Goal: Task Accomplishment & Management: Complete application form

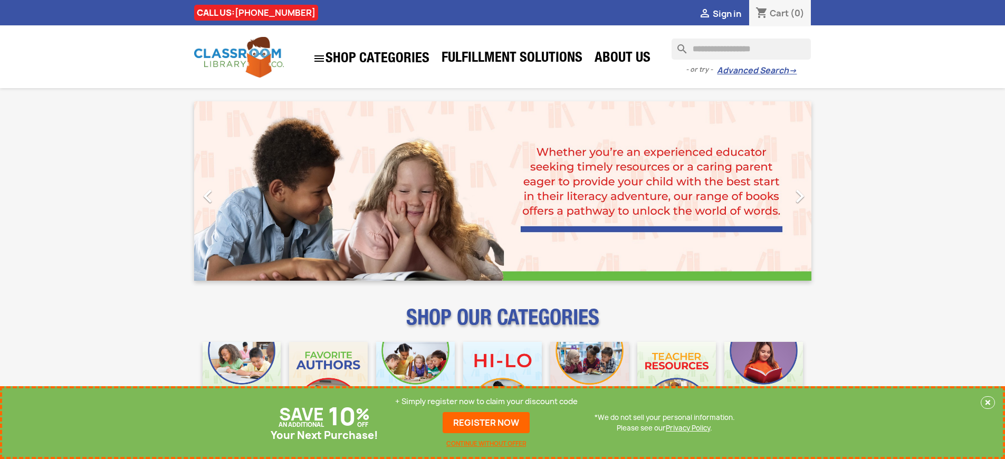
click at [486, 401] on p "+ Simply register now to claim your discount code" at bounding box center [486, 401] width 182 height 11
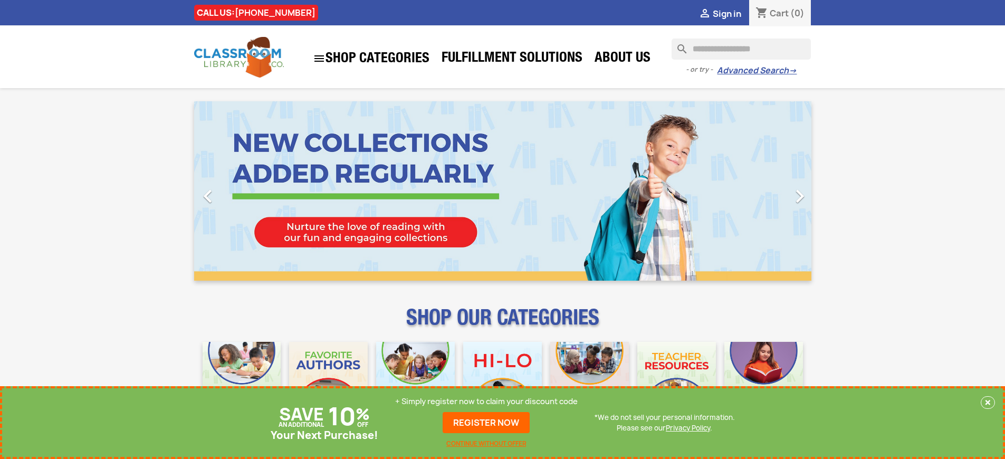
click at [486, 401] on p "+ Simply register now to claim your discount code" at bounding box center [486, 401] width 182 height 11
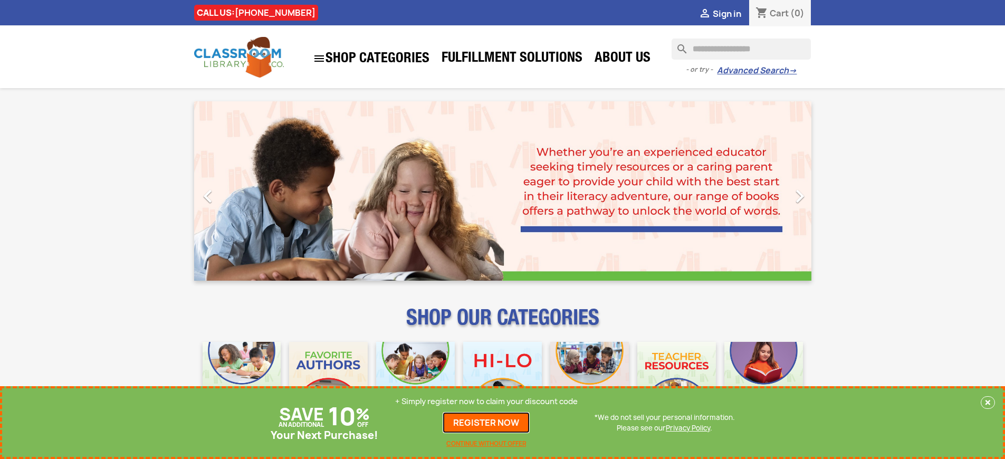
click at [486, 422] on link "REGISTER NOW" at bounding box center [486, 422] width 87 height 21
click at [486, 401] on p "+ Simply register now to claim your discount code" at bounding box center [486, 401] width 182 height 11
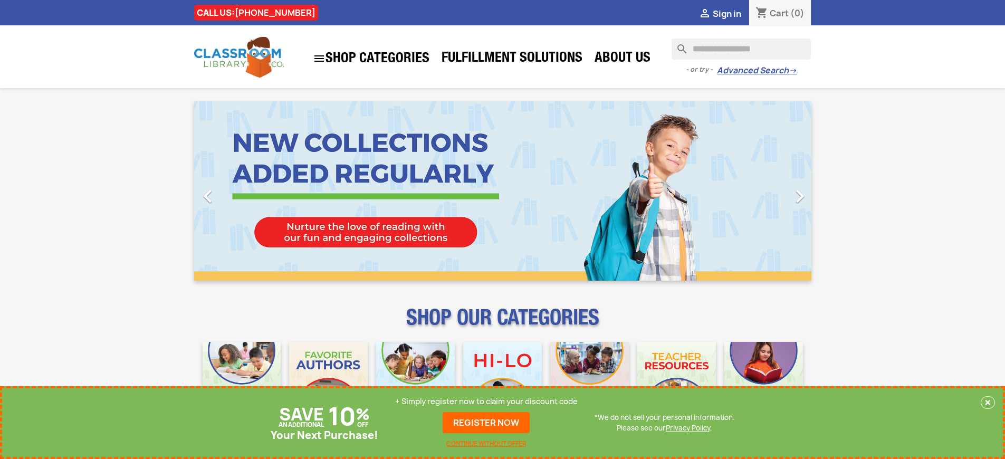
click at [486, 401] on p "+ Simply register now to claim your discount code" at bounding box center [486, 401] width 182 height 11
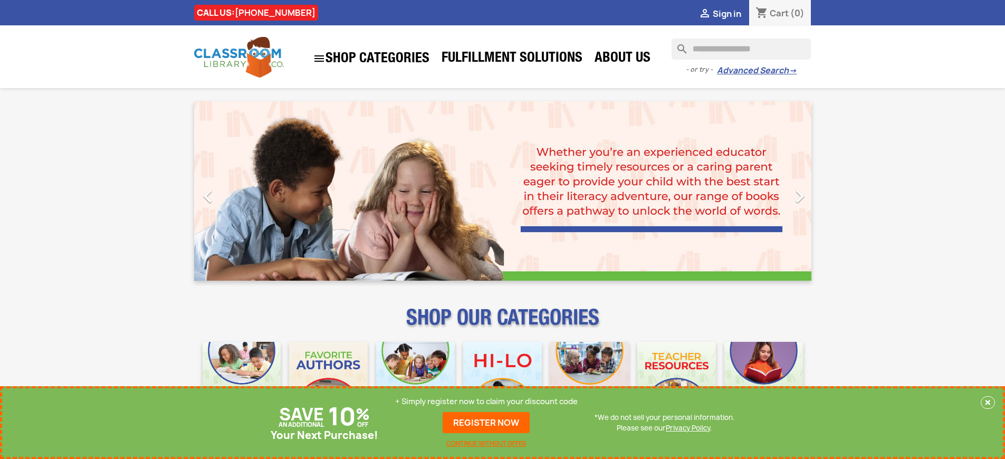
click at [486, 401] on p "+ Simply register now to claim your discount code" at bounding box center [486, 401] width 182 height 11
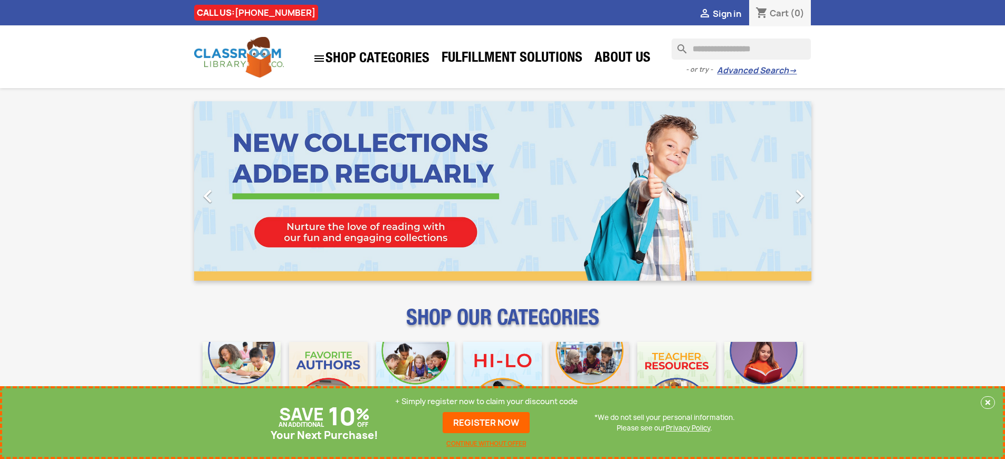
click at [486, 401] on p "+ Simply register now to claim your discount code" at bounding box center [486, 401] width 182 height 11
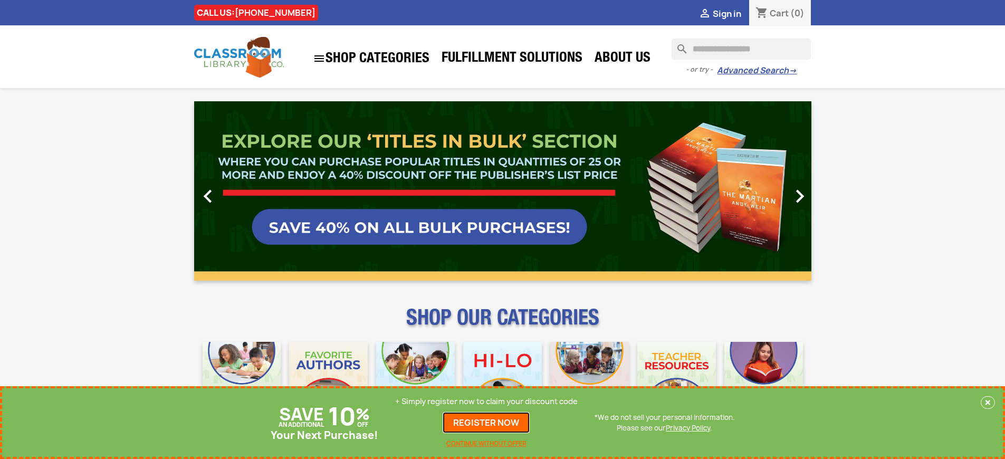
click at [486, 422] on link "REGISTER NOW" at bounding box center [486, 422] width 87 height 21
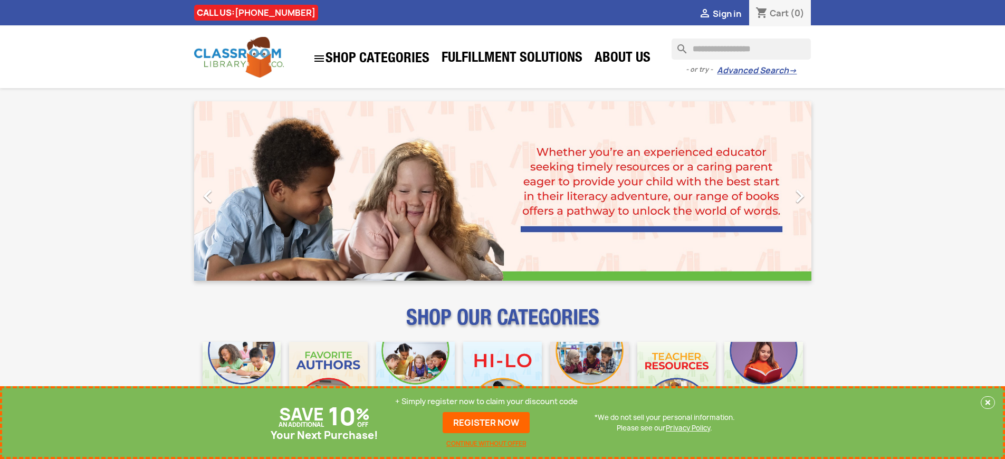
click at [486, 401] on p "+ Simply register now to claim your discount code" at bounding box center [486, 401] width 182 height 11
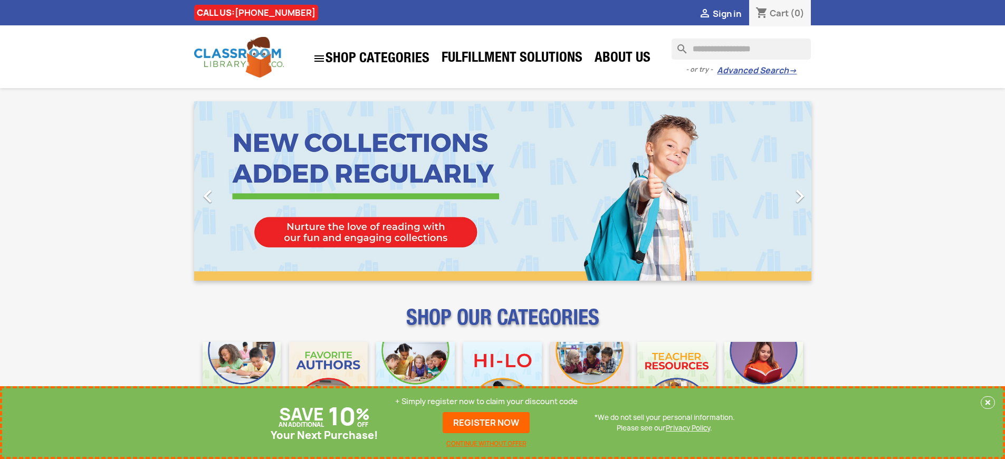
click at [486, 401] on p "+ Simply register now to claim your discount code" at bounding box center [486, 401] width 182 height 11
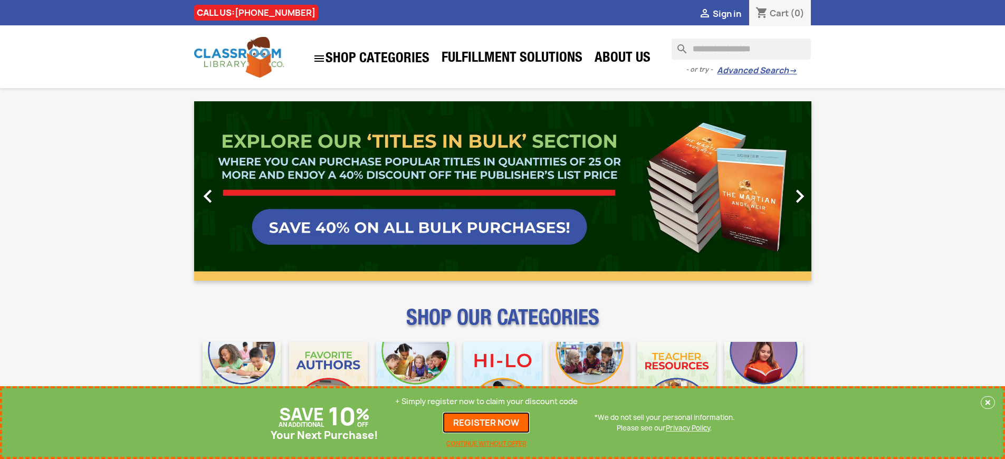
click at [486, 422] on link "REGISTER NOW" at bounding box center [486, 422] width 87 height 21
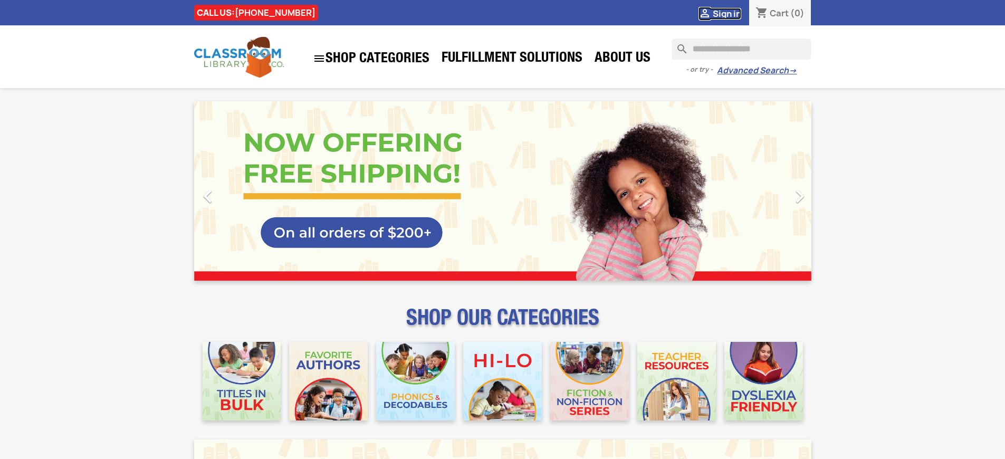
click at [726, 13] on span "Sign in" at bounding box center [727, 14] width 28 height 12
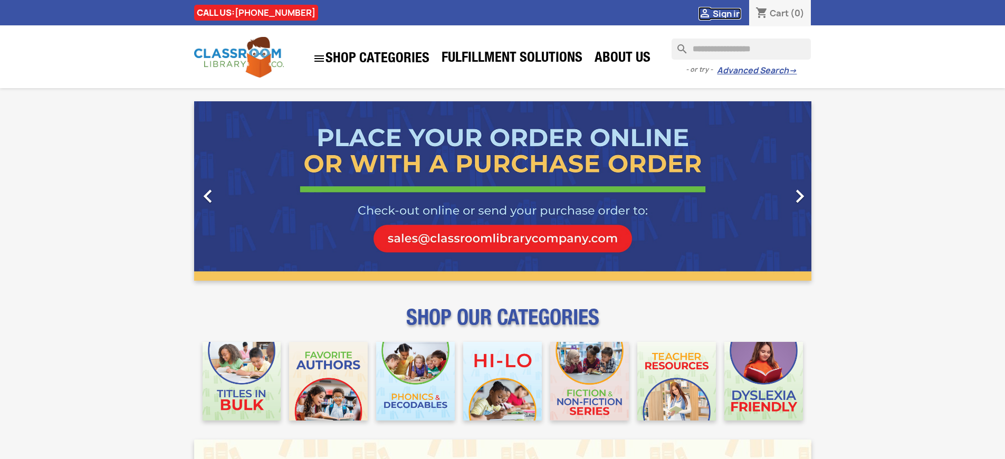
click at [726, 13] on span "Sign in" at bounding box center [727, 14] width 28 height 12
